Goal: Obtain resource: Obtain resource

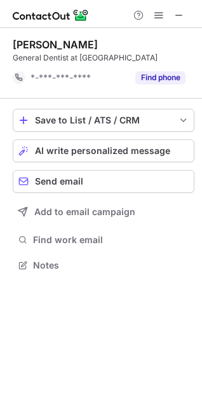
scroll to position [256, 202]
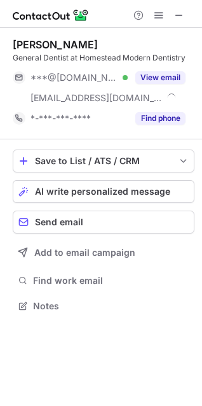
scroll to position [297, 202]
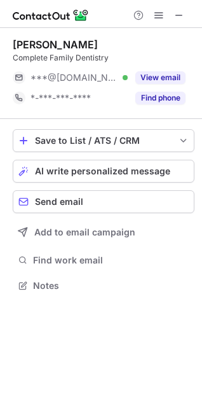
scroll to position [277, 202]
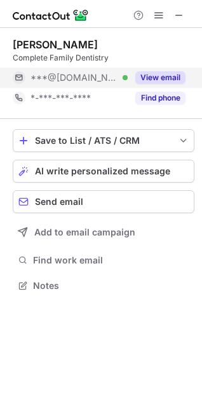
click at [178, 75] on button "View email" at bounding box center [161, 77] width 50 height 13
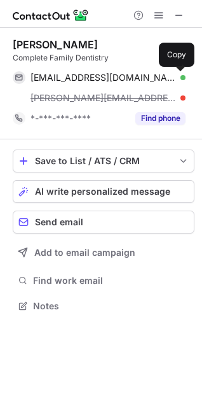
click at [178, 75] on span at bounding box center [179, 78] width 10 height 10
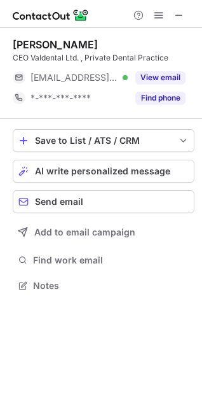
scroll to position [277, 202]
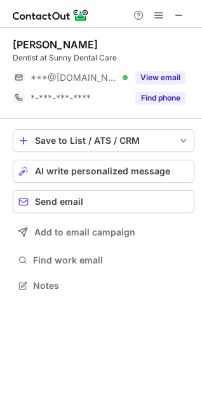
scroll to position [277, 202]
click at [199, 165] on div "SUNILDA HERRERA CASAS Dentist at Sunny Dental Care ***@yahoo.com Verified View …" at bounding box center [101, 166] width 202 height 277
